Goal: Information Seeking & Learning: Learn about a topic

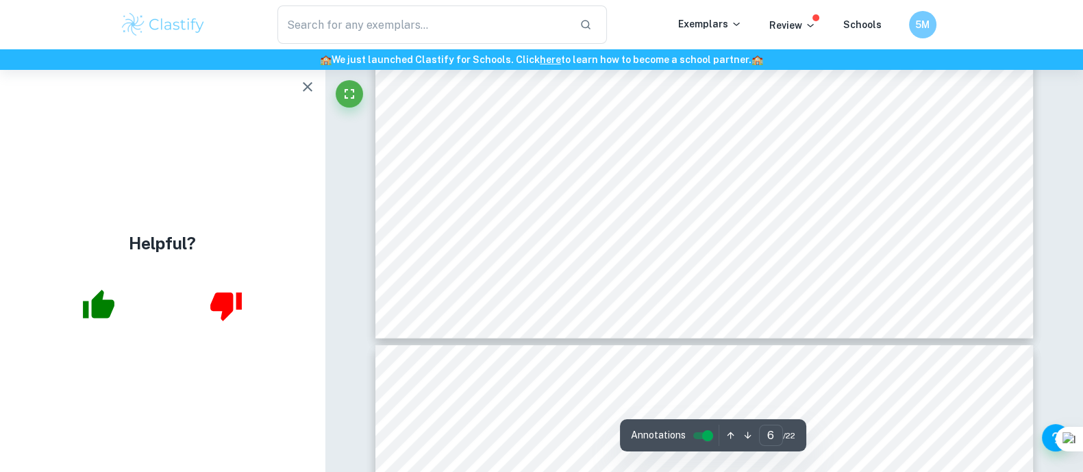
scroll to position [5019, 0]
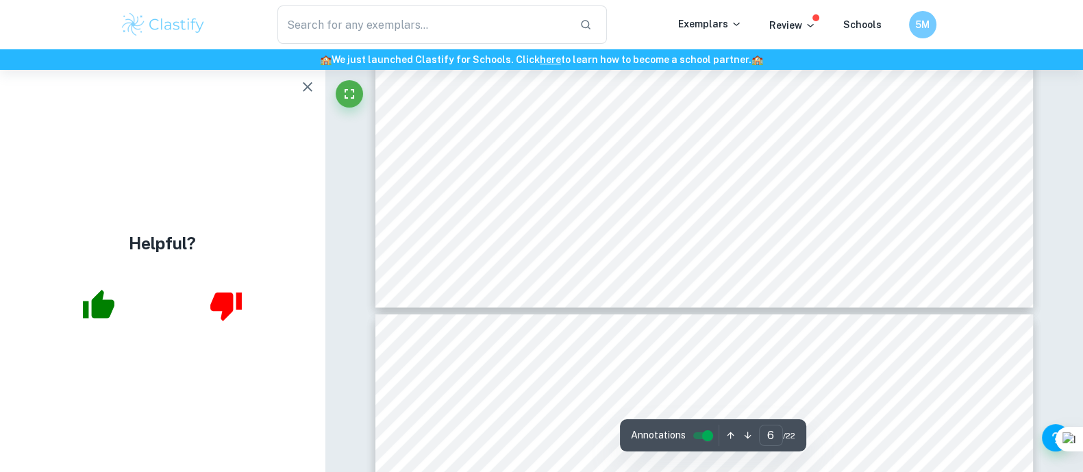
click at [312, 91] on icon "button" at bounding box center [308, 87] width 10 height 10
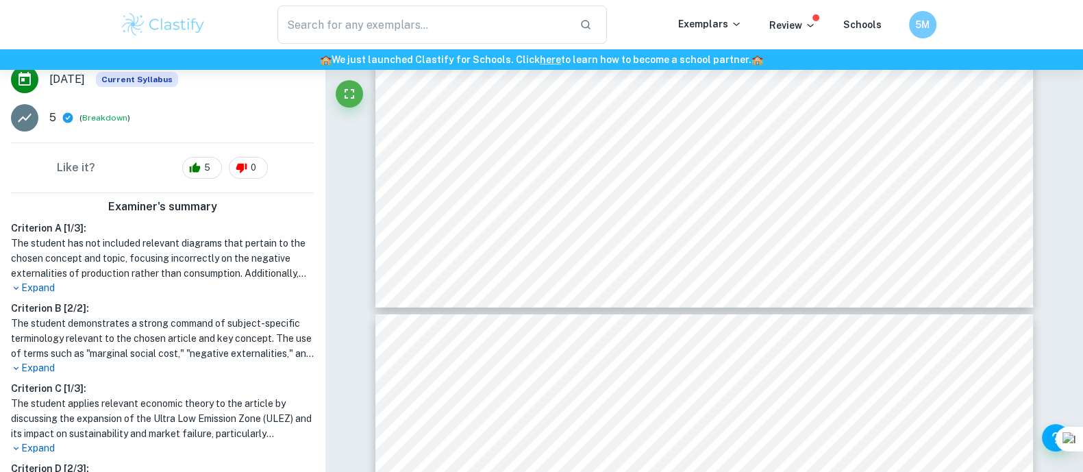
scroll to position [302, 0]
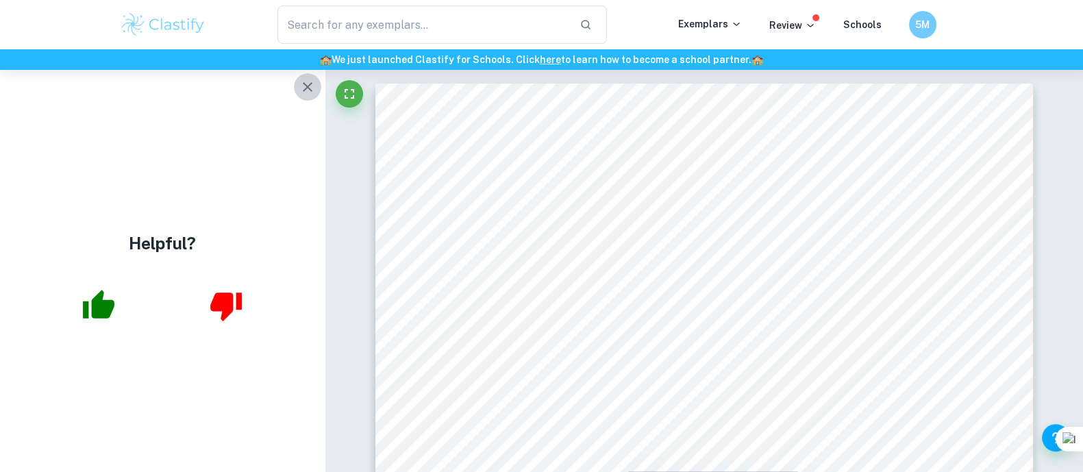
click at [314, 83] on icon "button" at bounding box center [307, 87] width 16 height 16
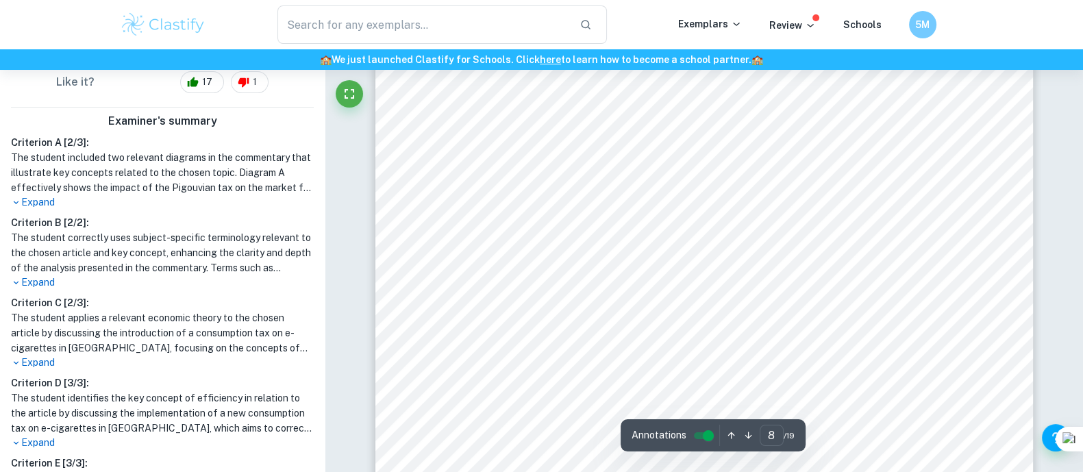
scroll to position [6236, 0]
click at [795, 290] on div "OTTAWA, Jan 25 (Reuters) - The Bank of Canada on Wednesday hiked its key intere…" at bounding box center [703, 379] width 657 height 850
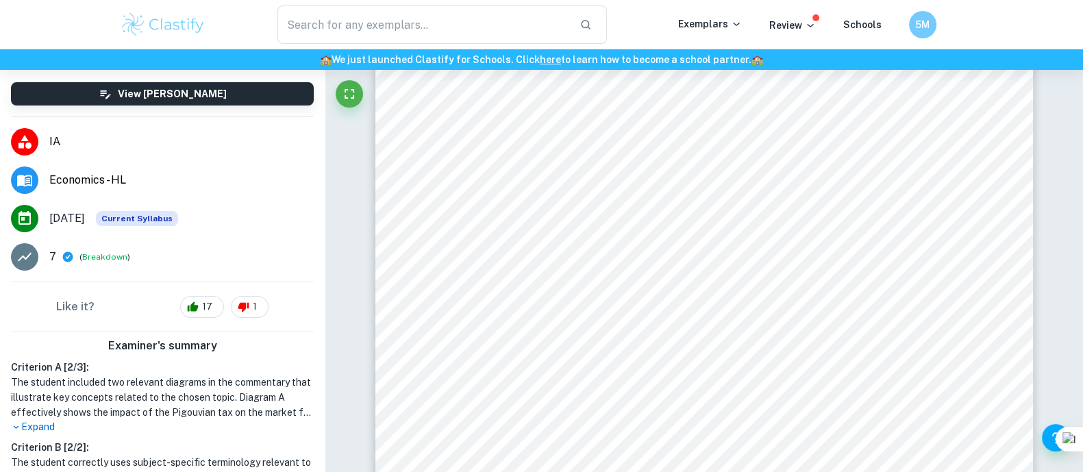
scroll to position [49, 0]
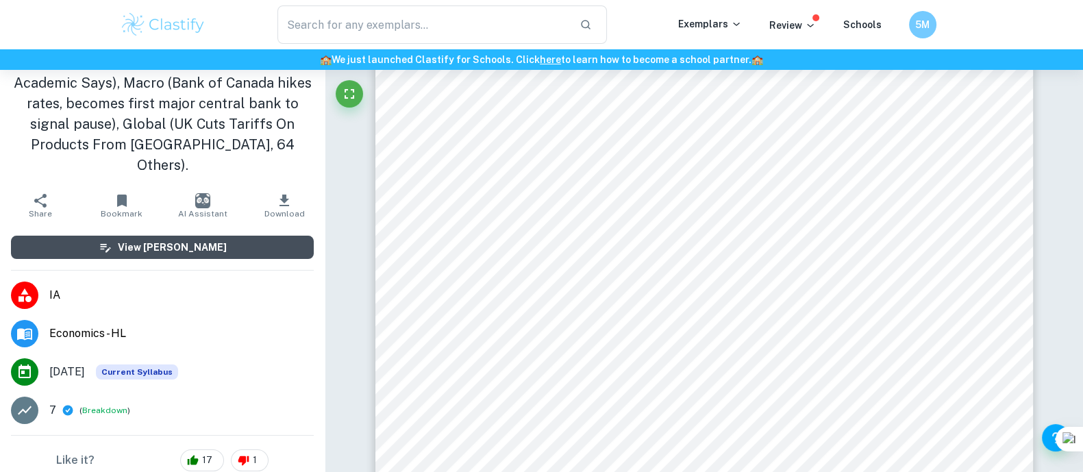
click at [163, 240] on h6 "View [PERSON_NAME]" at bounding box center [172, 247] width 109 height 15
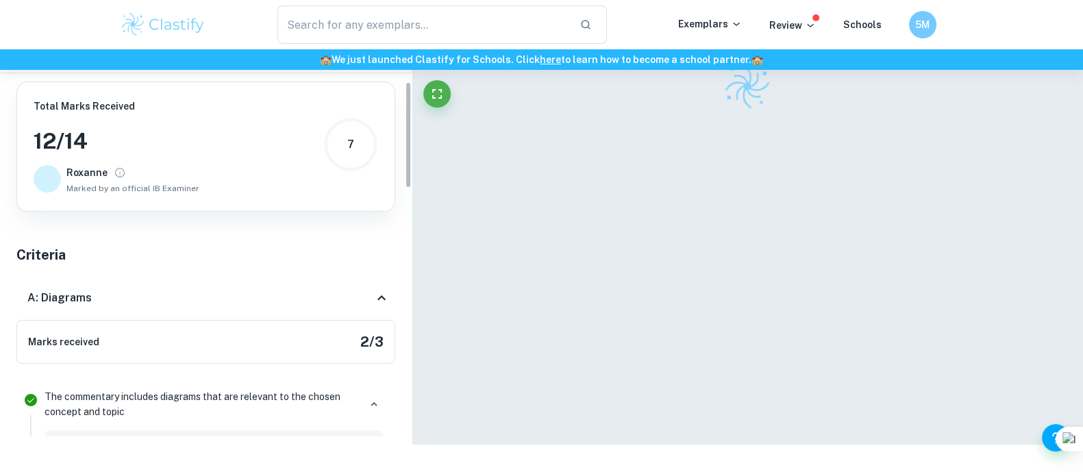
scroll to position [0, 0]
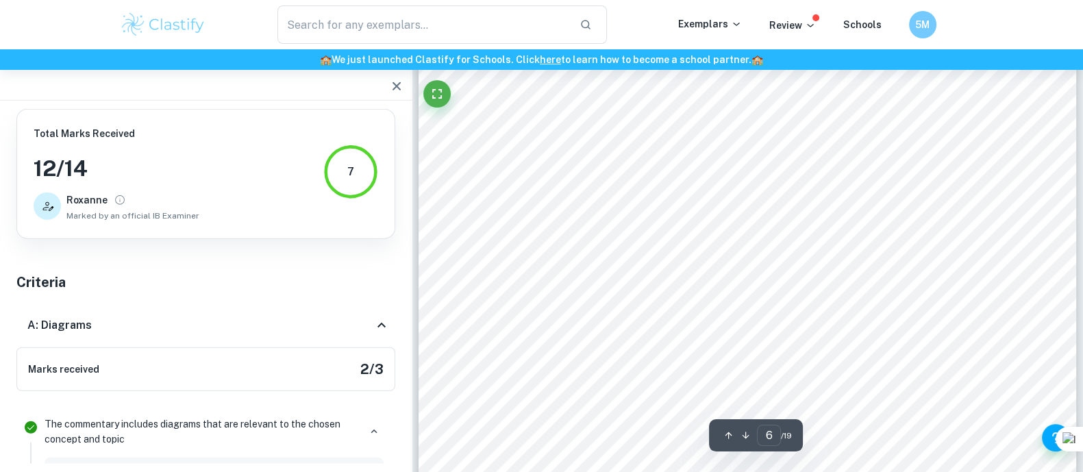
type input "7"
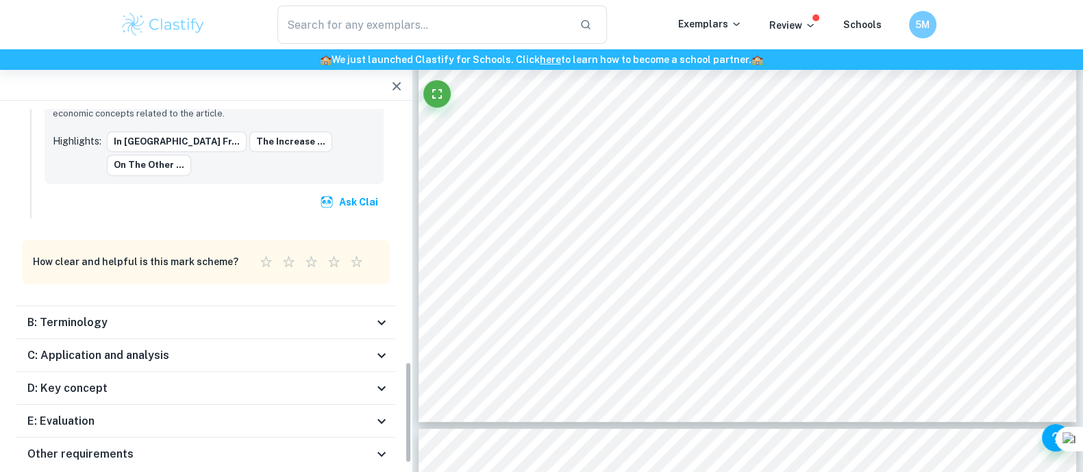
scroll to position [884, 0]
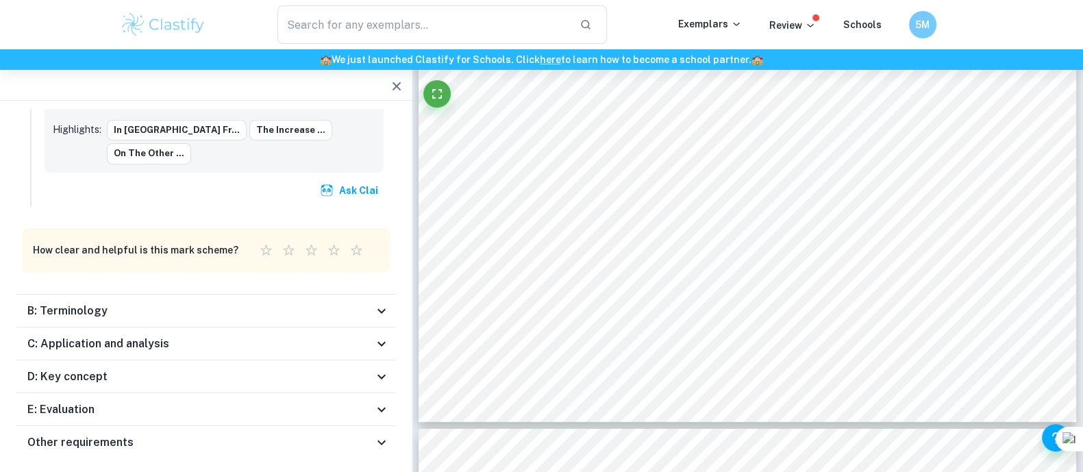
click at [307, 434] on div "Other requirements" at bounding box center [200, 442] width 346 height 16
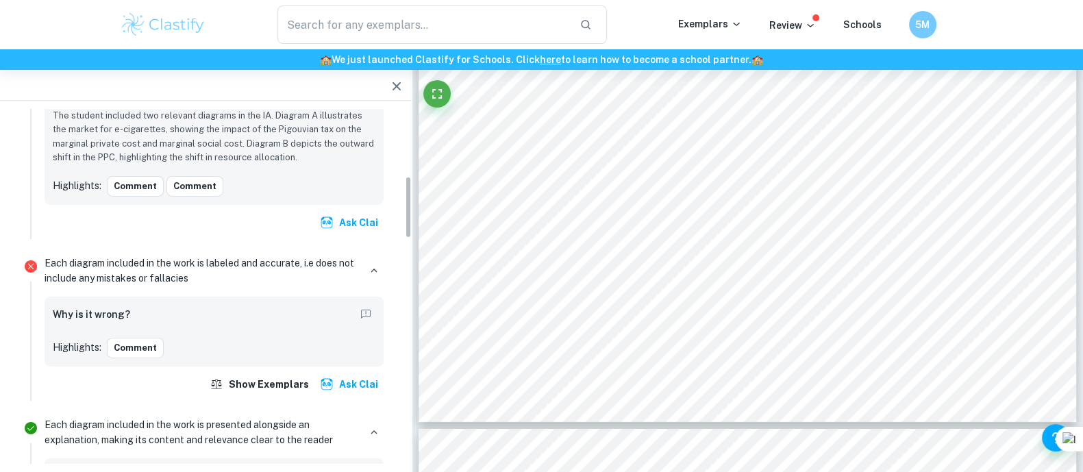
scroll to position [0, 0]
